Goal: Navigation & Orientation: Go to known website

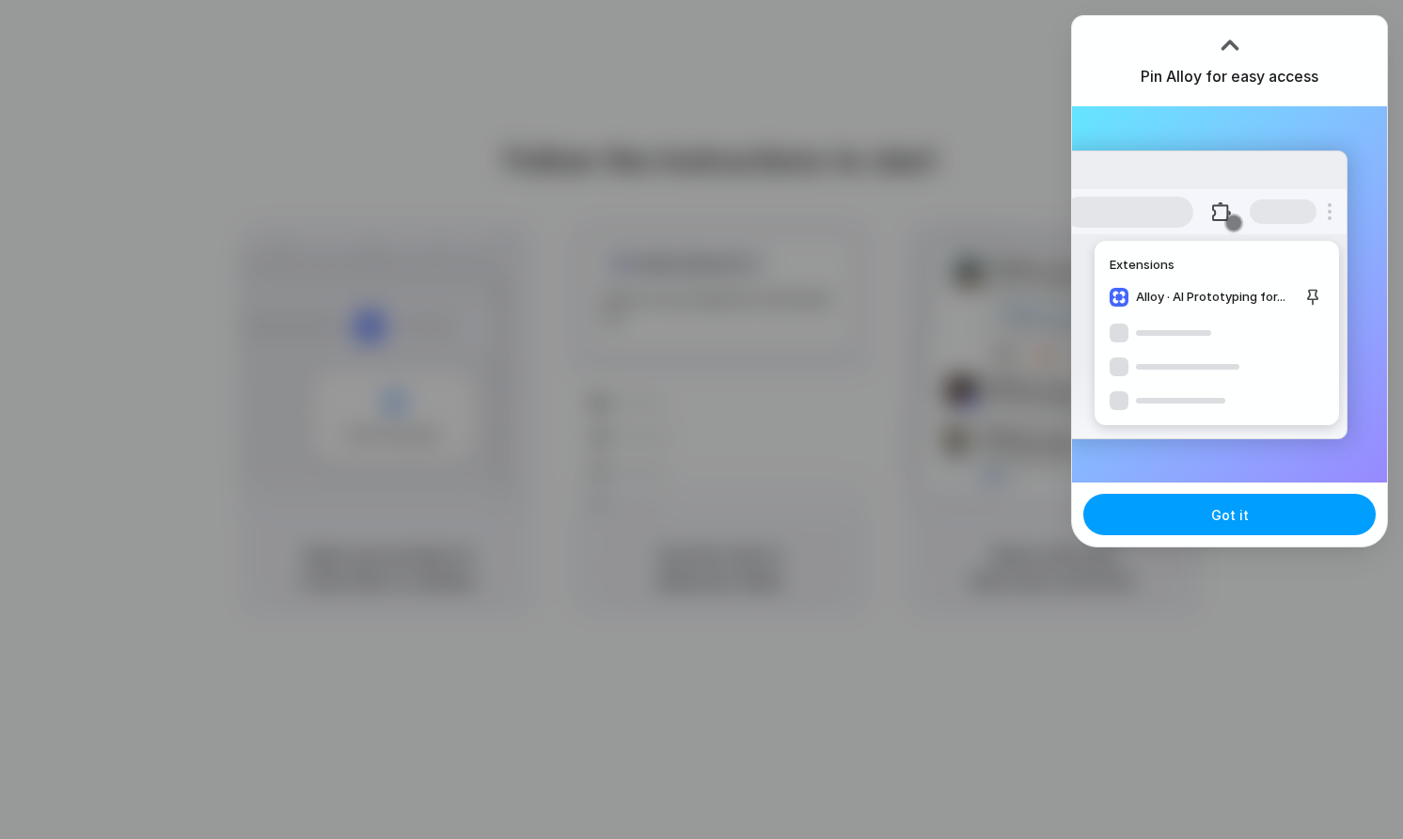
click at [1170, 530] on button "Got it" at bounding box center [1229, 514] width 292 height 41
